Goal: Task Accomplishment & Management: Manage account settings

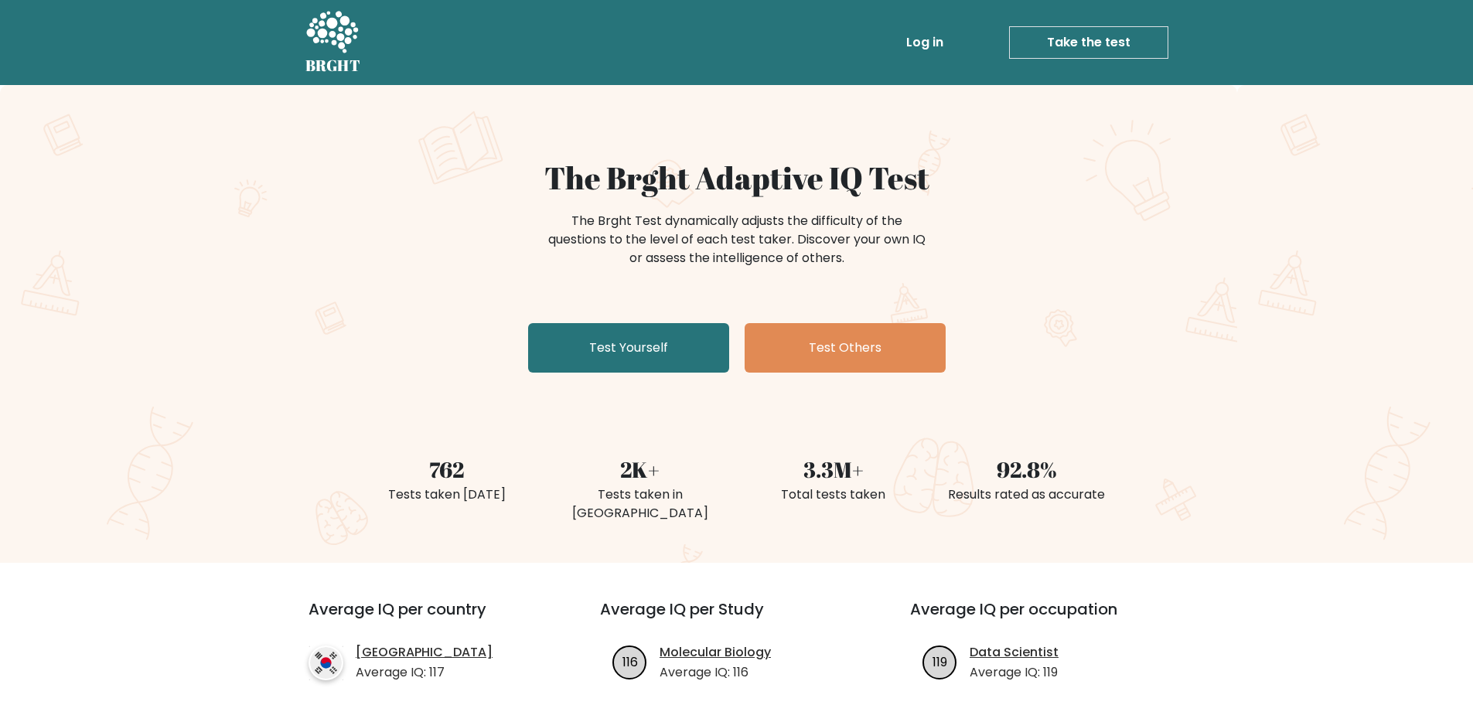
click at [948, 46] on link "Log in" at bounding box center [924, 42] width 49 height 31
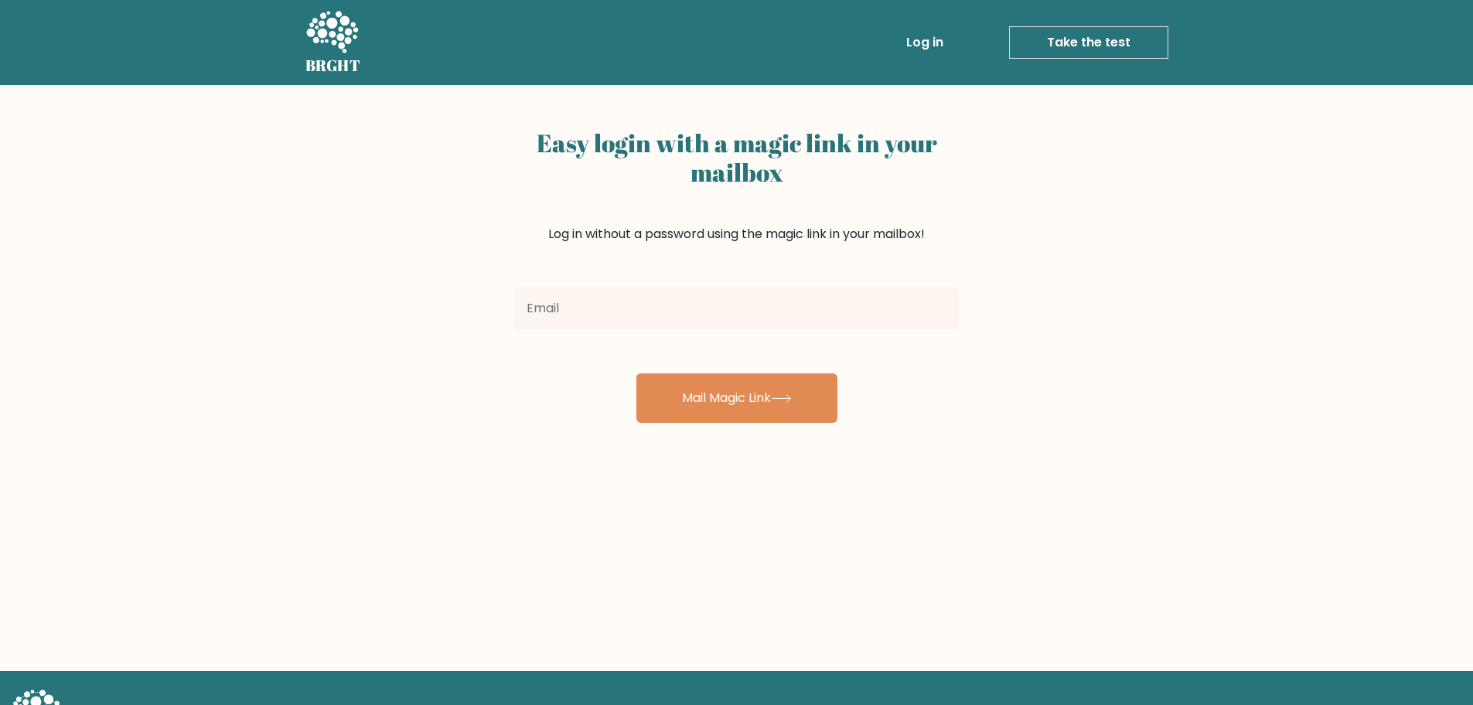
click at [652, 307] on input "email" at bounding box center [736, 308] width 445 height 43
type input "leugimesojyan@gmail.com"
click at [718, 425] on div "Easy login with a magic link in your mailbox Log in without a password using th…" at bounding box center [736, 378] width 1473 height 586
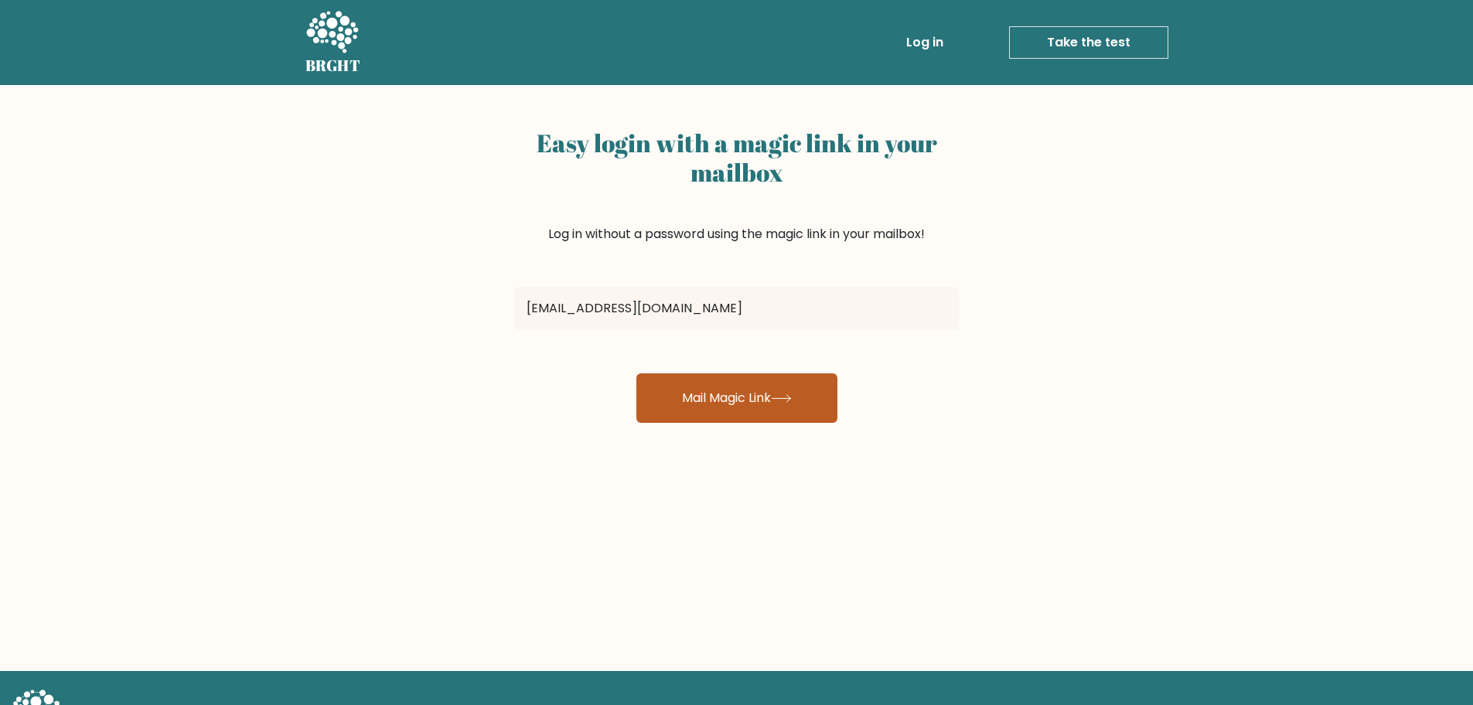
click at [713, 413] on button "Mail Magic Link" at bounding box center [736, 397] width 201 height 49
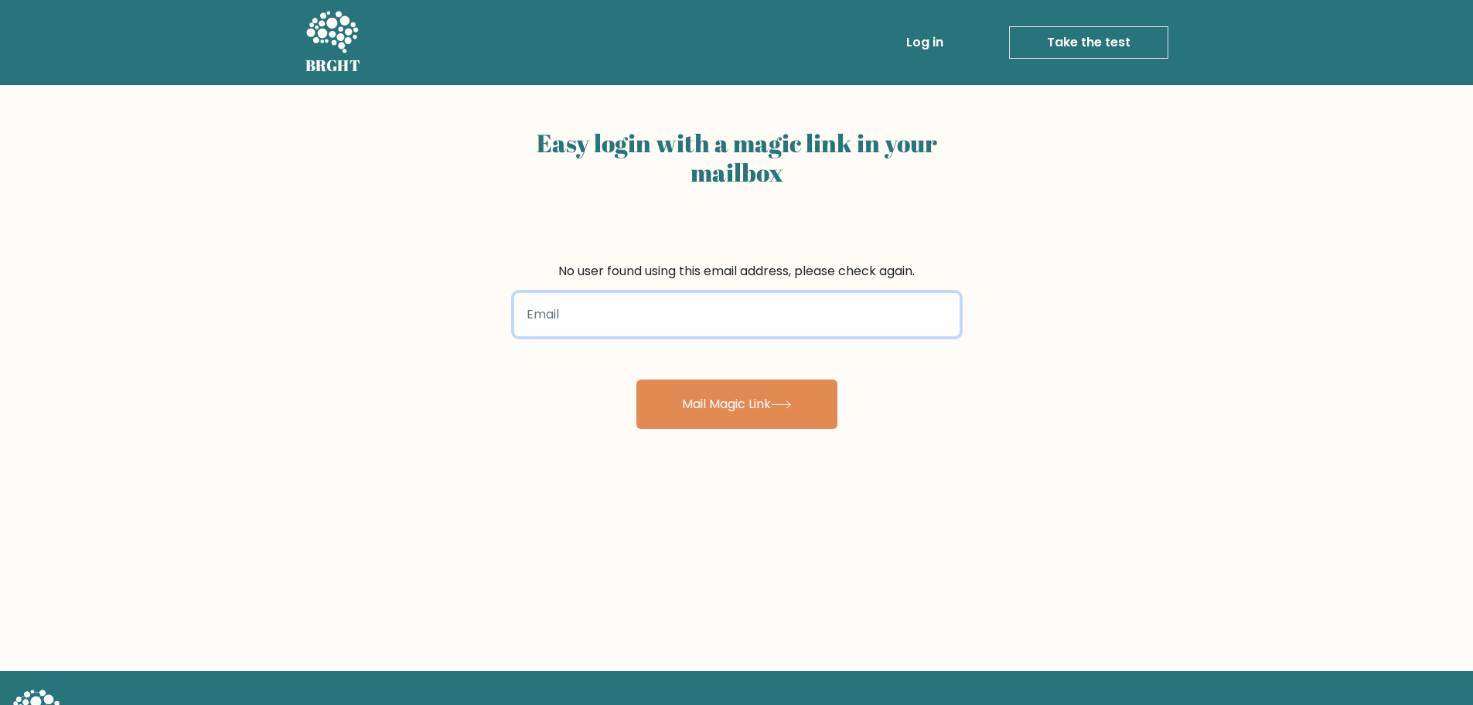
click at [630, 299] on input "email" at bounding box center [736, 314] width 445 height 43
click at [689, 301] on input "email" at bounding box center [736, 314] width 445 height 43
type input "leugimesojyan@gmail.com"
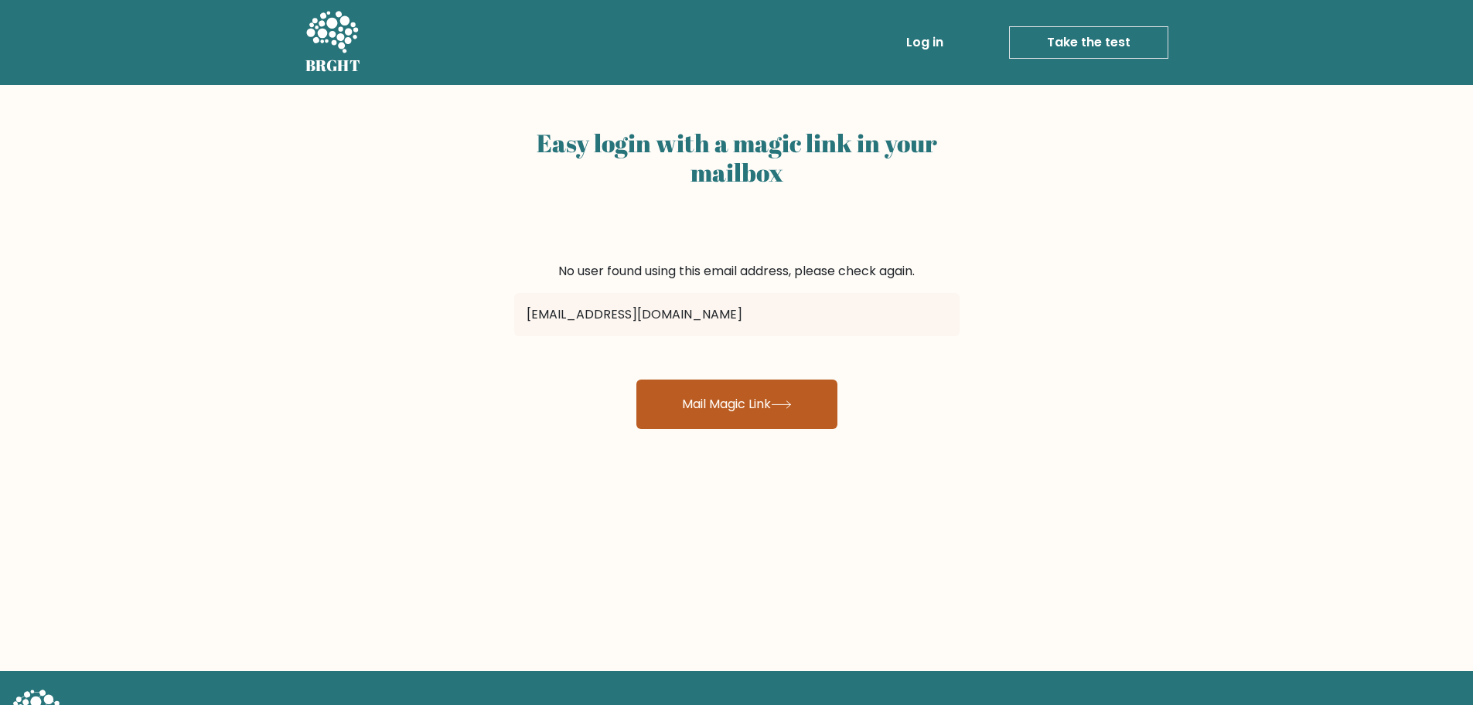
click at [700, 396] on button "Mail Magic Link" at bounding box center [736, 404] width 201 height 49
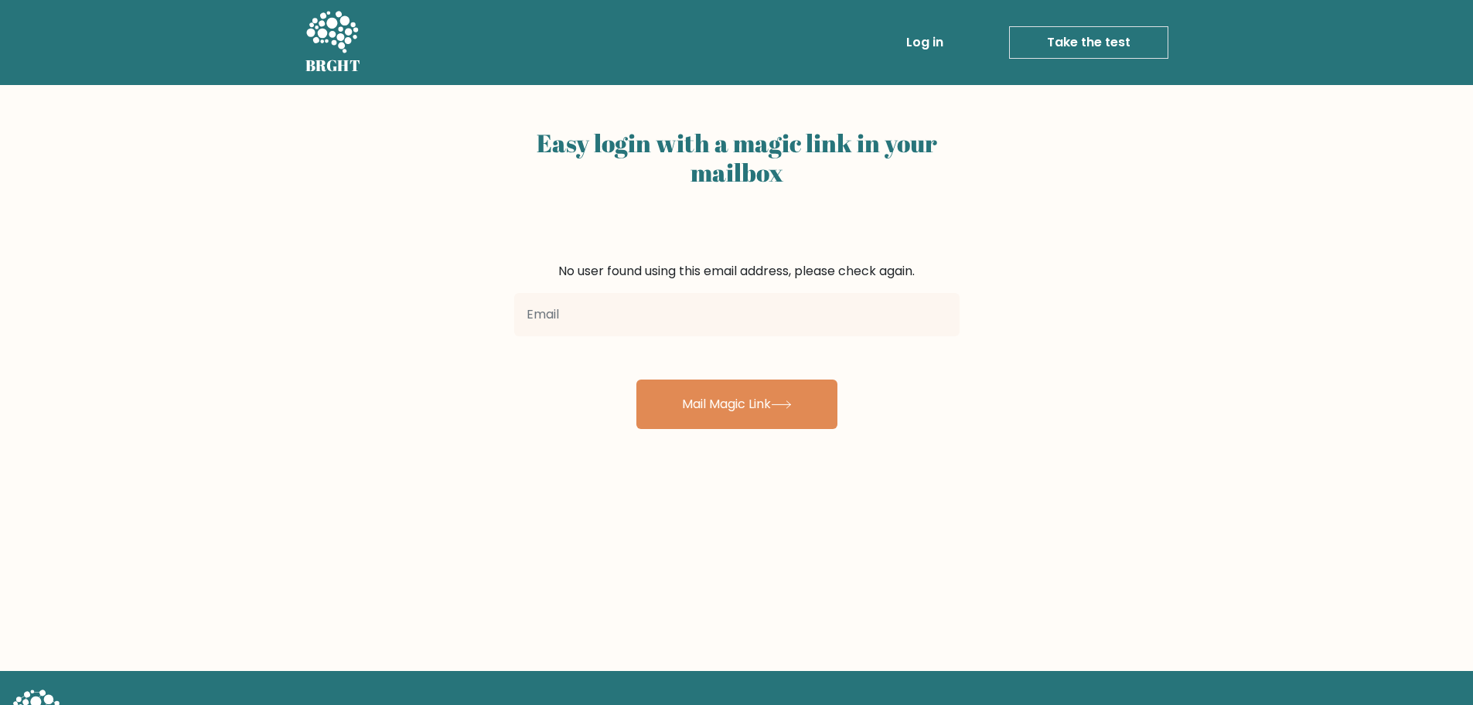
click at [662, 325] on input "email" at bounding box center [736, 314] width 445 height 43
click at [669, 399] on button "Mail Magic Link" at bounding box center [736, 404] width 201 height 49
